Goal: Find specific page/section: Find specific page/section

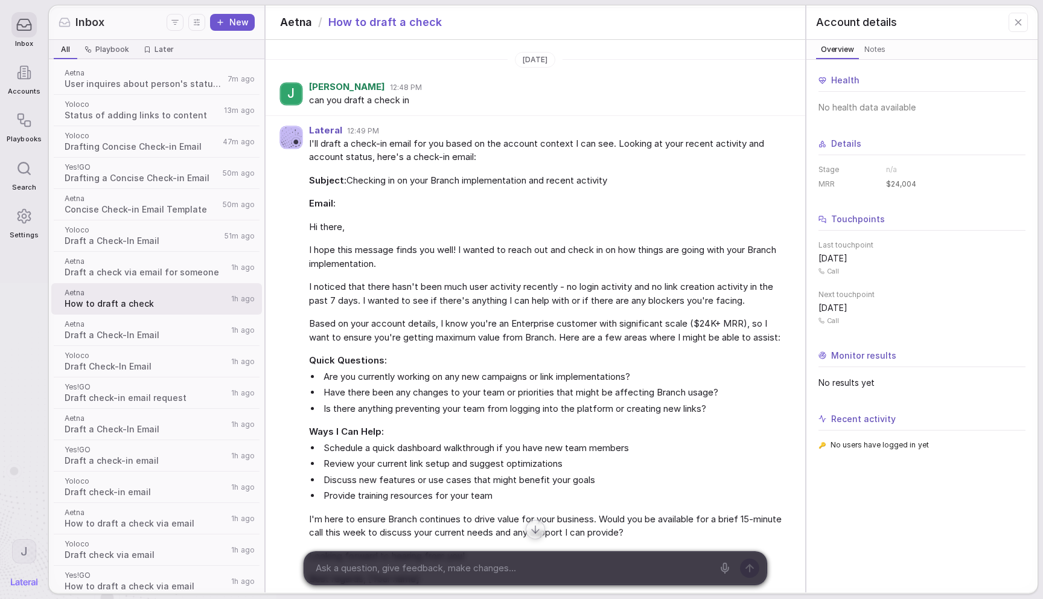
scroll to position [350, 0]
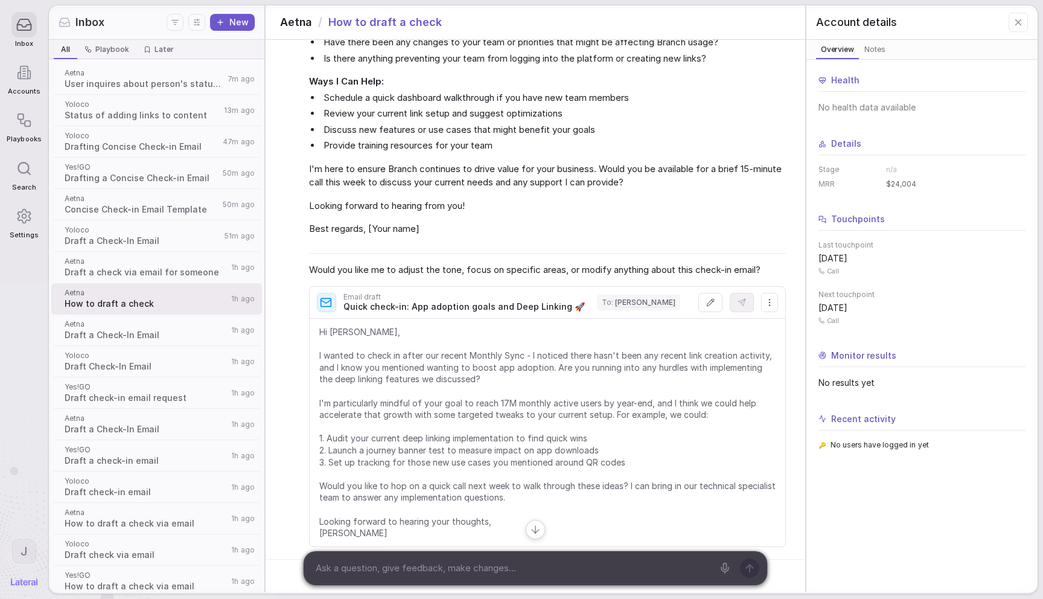
click at [22, 238] on span "Settings" at bounding box center [24, 235] width 28 height 8
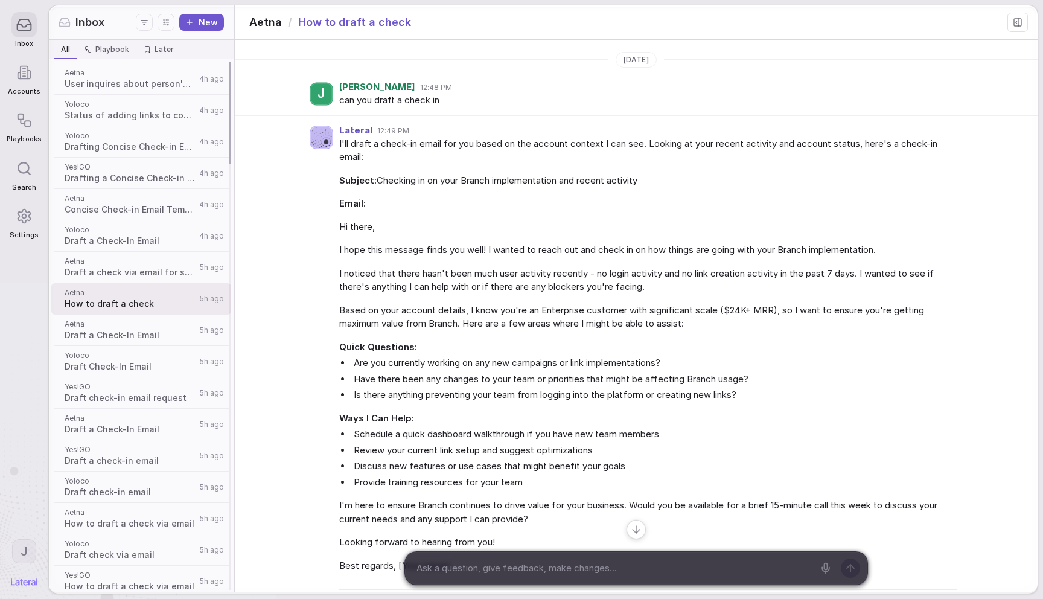
click at [148, 79] on span "User inquires about person's status and links" at bounding box center [130, 84] width 131 height 12
